Goal: Communication & Community: Answer question/provide support

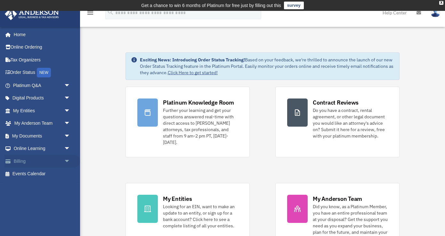
click at [9, 163] on span at bounding box center [11, 161] width 5 height 4
click at [67, 162] on span "arrow_drop_down" at bounding box center [70, 161] width 13 height 13
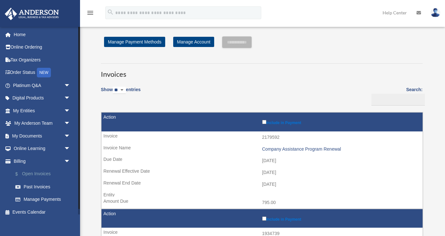
click at [46, 175] on link "$ Open Invoices" at bounding box center [44, 174] width 71 height 13
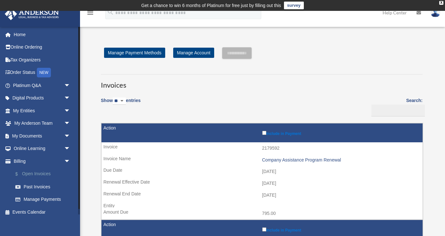
click at [46, 175] on link "$ Open Invoices" at bounding box center [44, 174] width 71 height 13
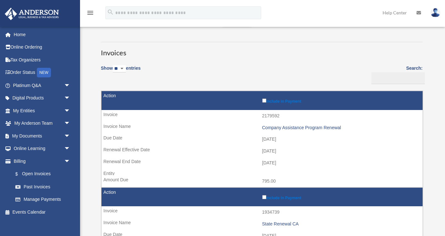
scroll to position [44, 0]
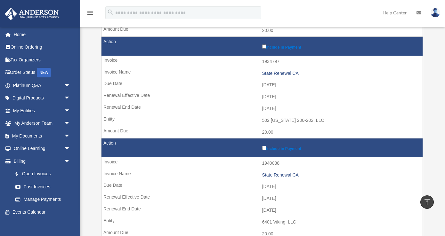
scroll to position [386, 0]
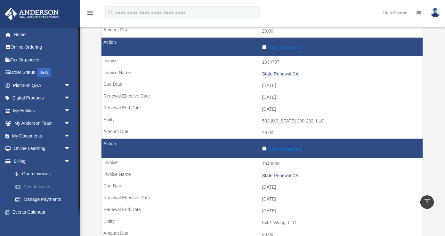
click at [48, 188] on link "Past Invoices" at bounding box center [44, 187] width 71 height 13
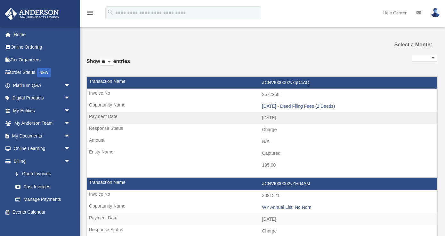
select select
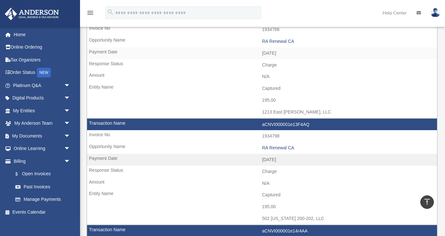
scroll to position [626, 0]
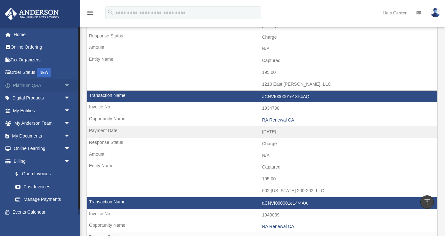
click at [30, 86] on link "Platinum Q&A arrow_drop_down" at bounding box center [42, 85] width 76 height 13
click at [67, 85] on span "arrow_drop_down" at bounding box center [70, 85] width 13 height 13
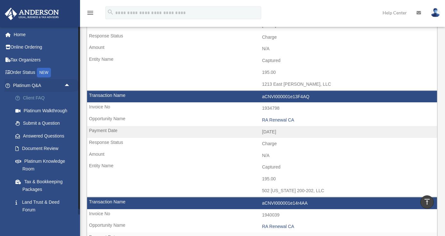
click at [46, 100] on link "Client FAQ" at bounding box center [44, 98] width 71 height 13
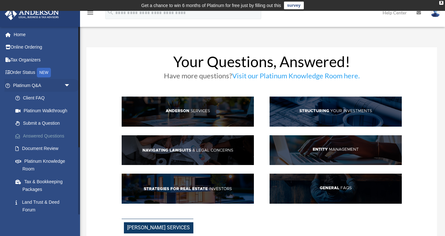
click at [44, 137] on link "Answered Questions" at bounding box center [44, 136] width 71 height 13
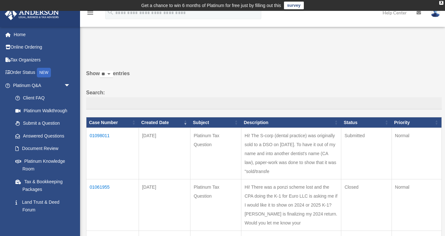
click at [290, 163] on td "Hi! The S-corp (dental practice) was originally sold to a DSO on [DATE]. To hav…" at bounding box center [291, 154] width 100 height 52
click at [98, 135] on td "01098011" at bounding box center [112, 154] width 53 height 52
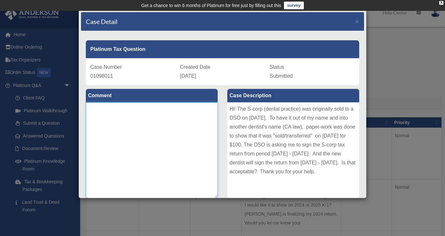
click at [179, 138] on textarea at bounding box center [152, 150] width 132 height 96
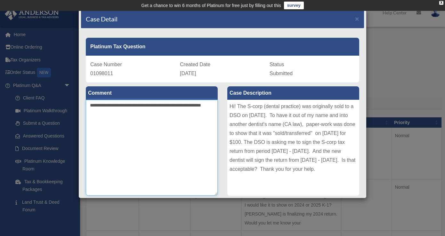
scroll to position [1, 0]
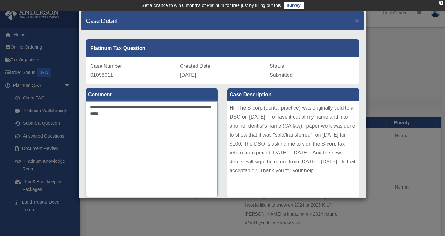
click at [103, 108] on textarea "**********" at bounding box center [152, 150] width 132 height 96
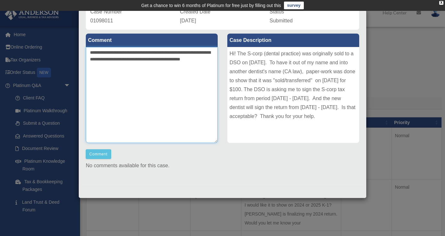
scroll to position [56, 0]
type textarea "**********"
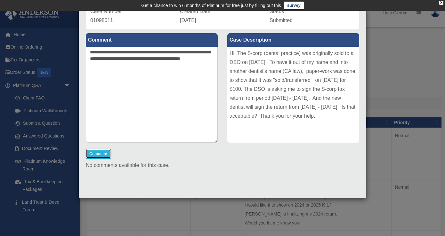
click at [109, 154] on button "Comment" at bounding box center [98, 154] width 25 height 10
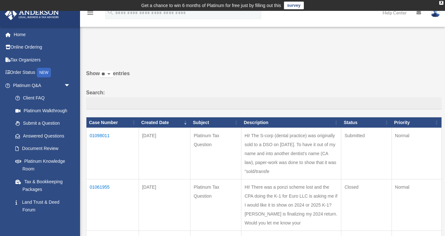
click at [386, 45] on div at bounding box center [382, 44] width 110 height 8
